Goal: Navigation & Orientation: Find specific page/section

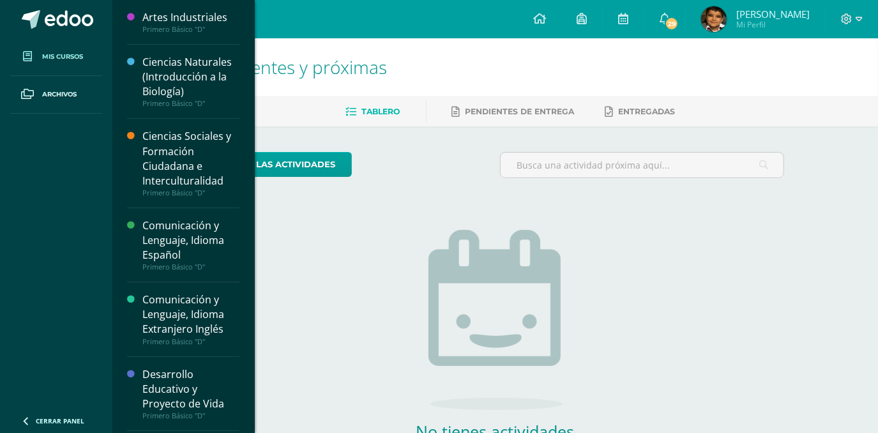
click at [57, 53] on span "Mis cursos" at bounding box center [62, 57] width 41 height 10
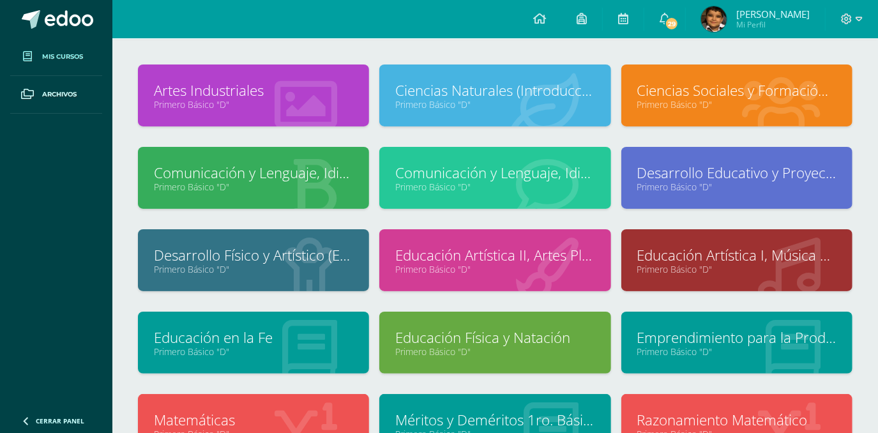
scroll to position [174, 0]
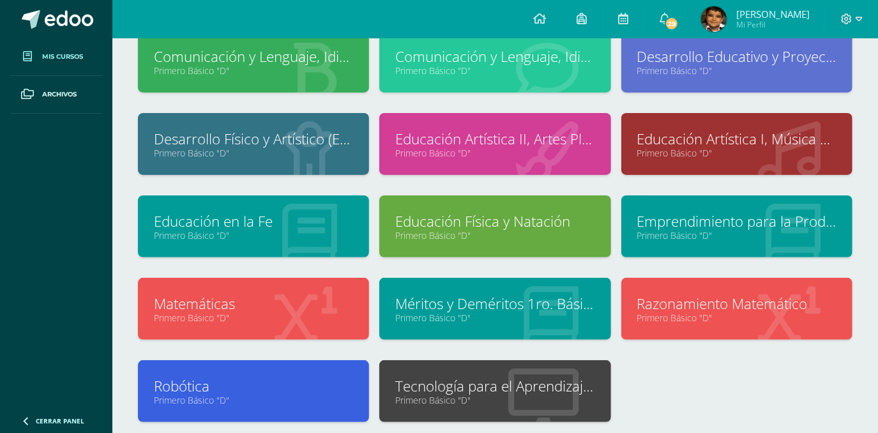
click at [785, 236] on link "Primero Básico "D"" at bounding box center [736, 235] width 199 height 12
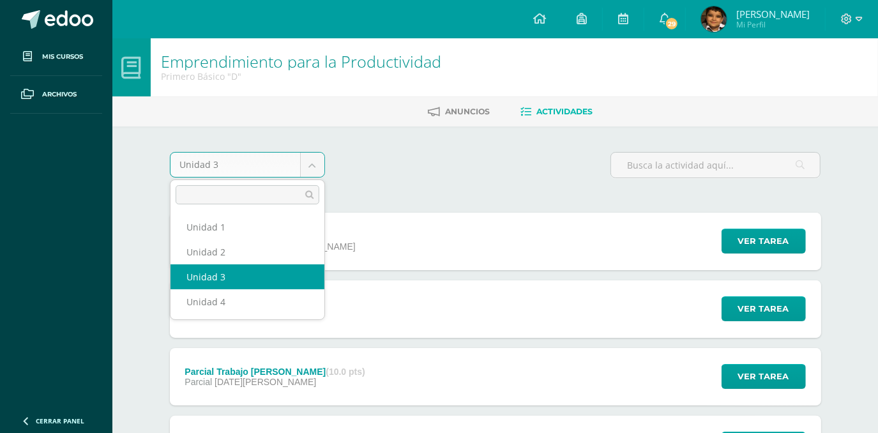
click at [315, 161] on body "Mis cursos Archivos Cerrar panel Artes Industriales Primero Básico "D" Ciencias…" at bounding box center [439, 346] width 878 height 693
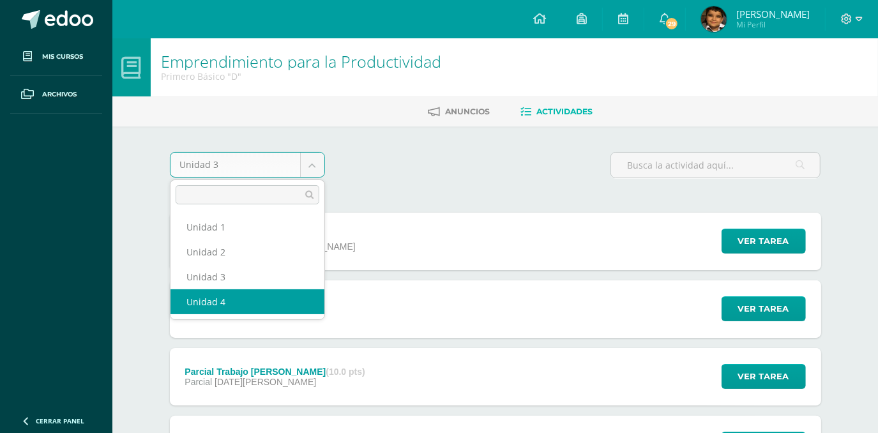
select select "Unidad 4"
